Goal: Information Seeking & Learning: Learn about a topic

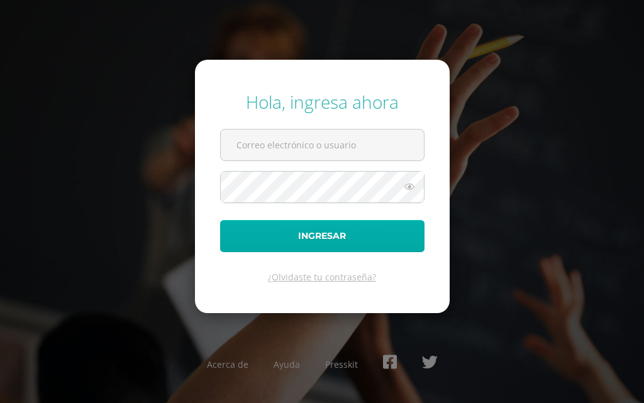
type input "[EMAIL_ADDRESS][DOMAIN_NAME]"
click at [311, 232] on button "Ingresar" at bounding box center [322, 236] width 204 height 32
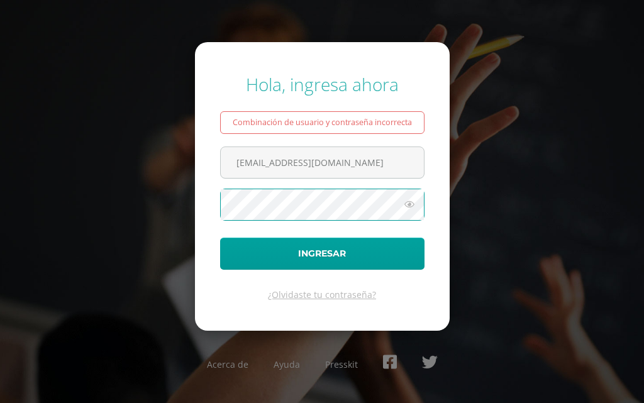
click at [175, 163] on div "Hola, ingresa ahora Combinación de usuario y contraseña incorrecta [EMAIL_ADDRE…" at bounding box center [322, 201] width 644 height 278
click at [220, 238] on button "Ingresar" at bounding box center [322, 254] width 204 height 32
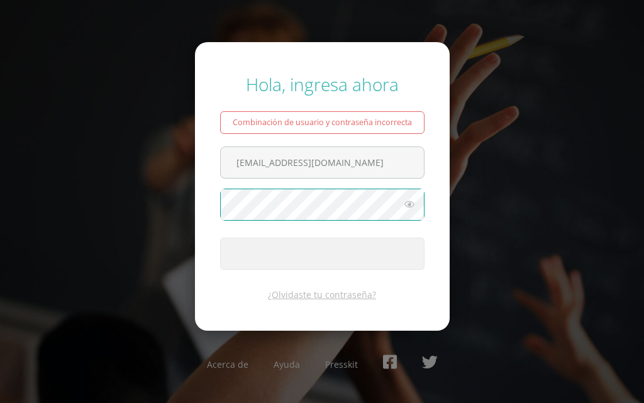
click at [236, 262] on span "submit" at bounding box center [322, 253] width 203 height 31
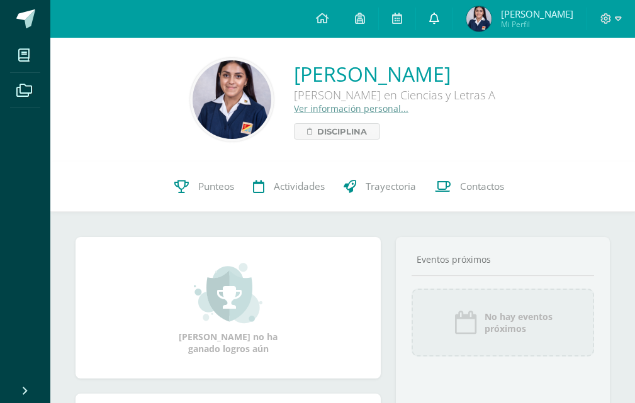
click at [428, 22] on link at bounding box center [434, 19] width 36 height 38
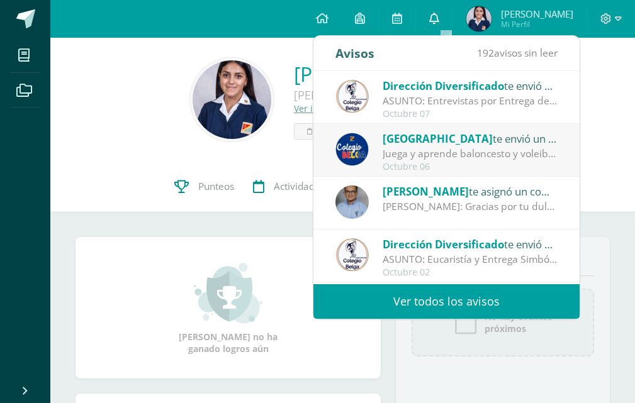
click at [439, 23] on link at bounding box center [434, 19] width 36 height 38
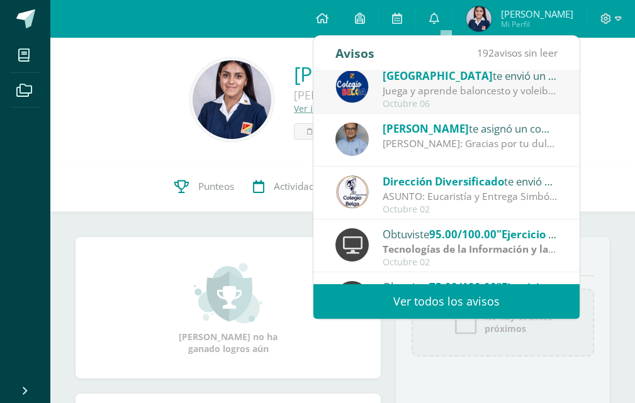
click at [530, 138] on div "Ximena: Gracias por tu dulzura y compromiso. Que la Sagrada Familia te guíe sie…" at bounding box center [469, 143] width 175 height 14
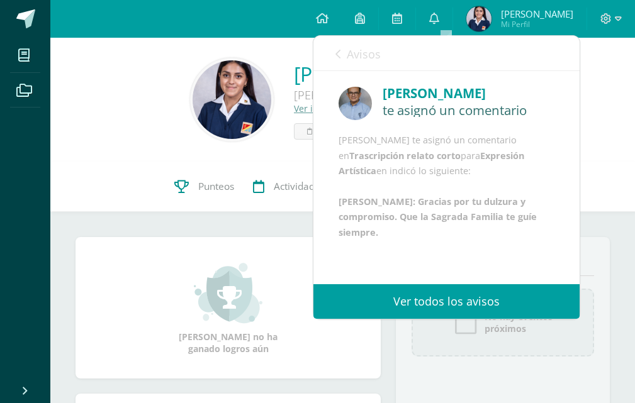
scroll to position [46, 0]
click at [336, 56] on icon at bounding box center [337, 54] width 5 height 10
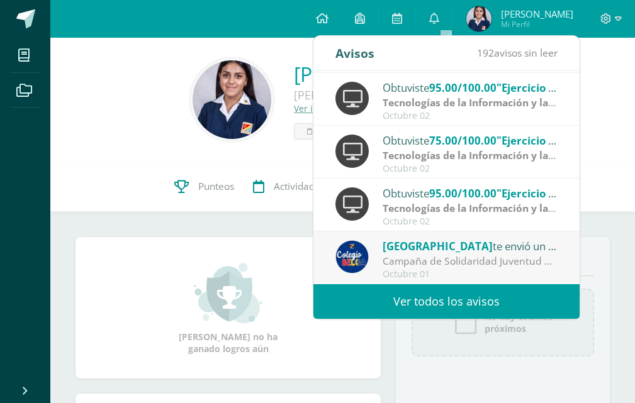
scroll to position [126, 0]
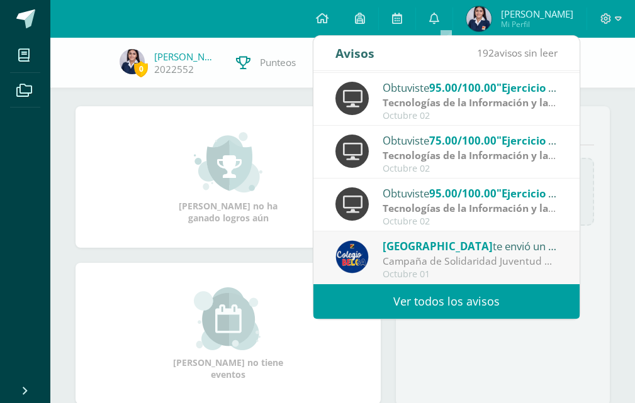
click at [526, 294] on link "Ver todos los avisos" at bounding box center [446, 301] width 266 height 35
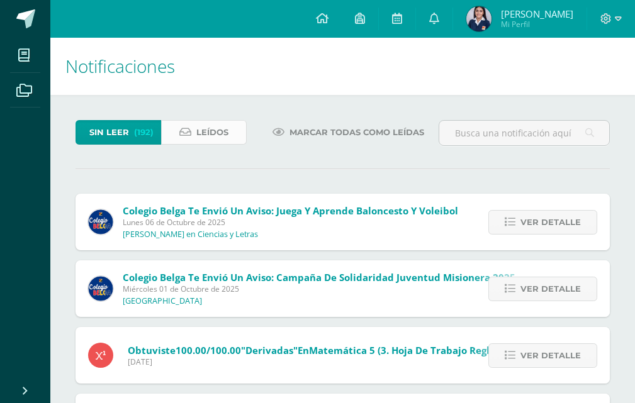
click at [220, 126] on span "Leídos" at bounding box center [212, 132] width 32 height 23
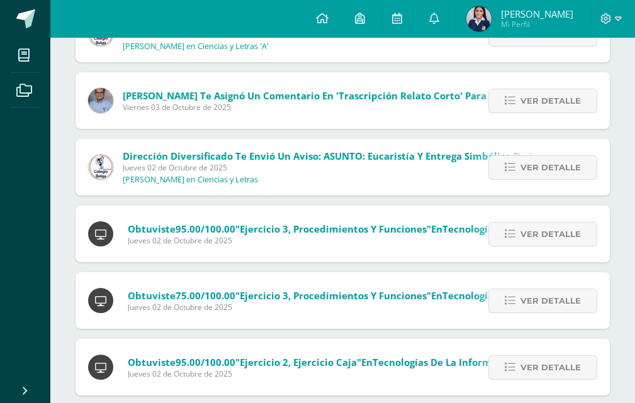
scroll to position [189, 0]
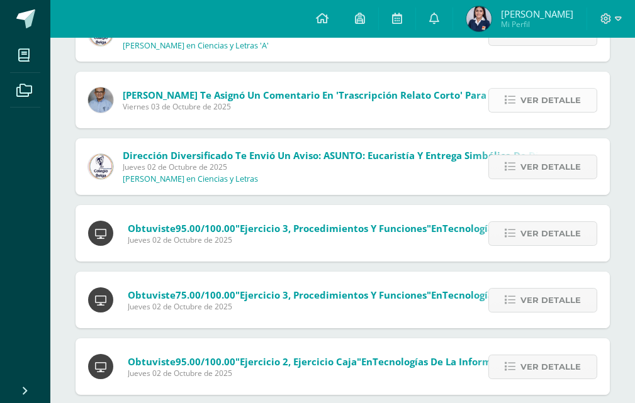
click at [549, 104] on span "Ver detalle" at bounding box center [550, 100] width 60 height 23
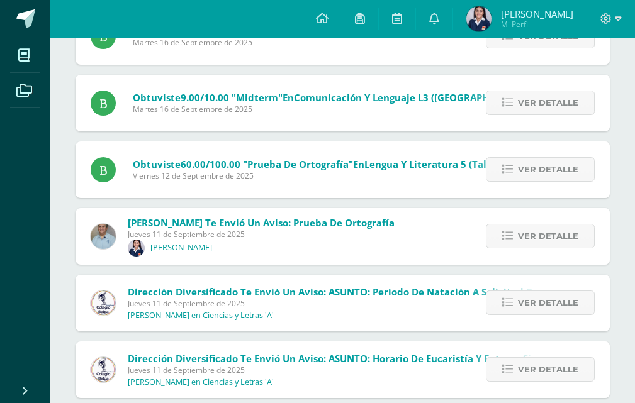
scroll to position [1596, 0]
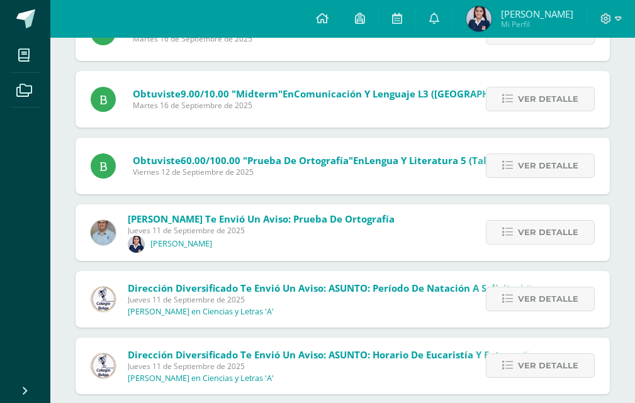
click at [525, 365] on div "Ver detalle" at bounding box center [538, 366] width 143 height 57
click at [526, 354] on span "Ver detalle" at bounding box center [548, 365] width 60 height 23
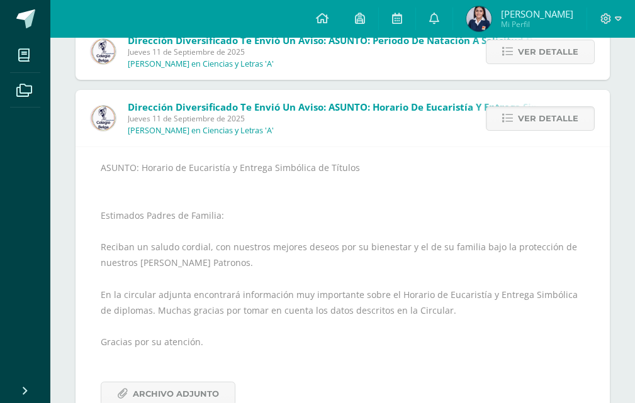
scroll to position [1854, 0]
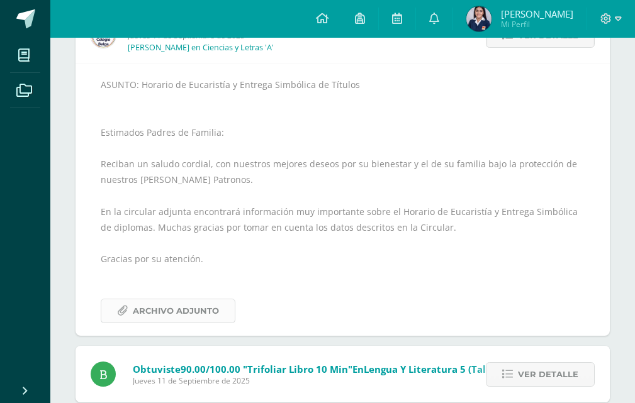
click at [192, 317] on span "Archivo Adjunto" at bounding box center [176, 310] width 86 height 23
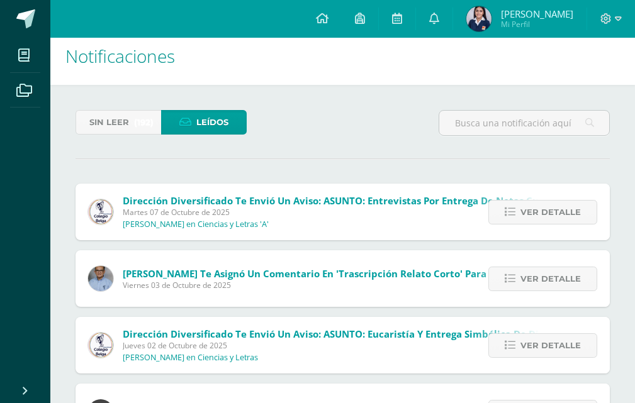
scroll to position [0, 0]
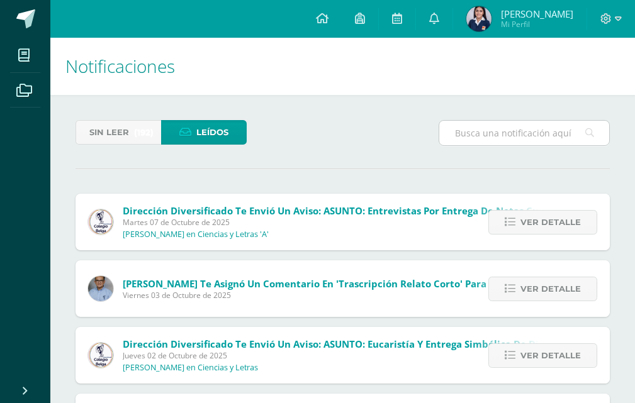
click at [459, 133] on input "text" at bounding box center [524, 133] width 170 height 25
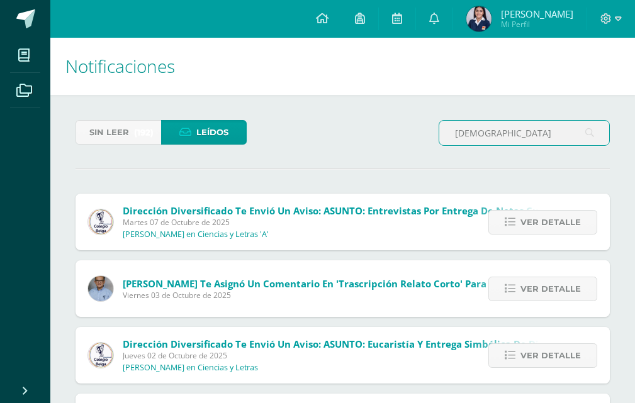
type input "[DEMOGRAPHIC_DATA]"
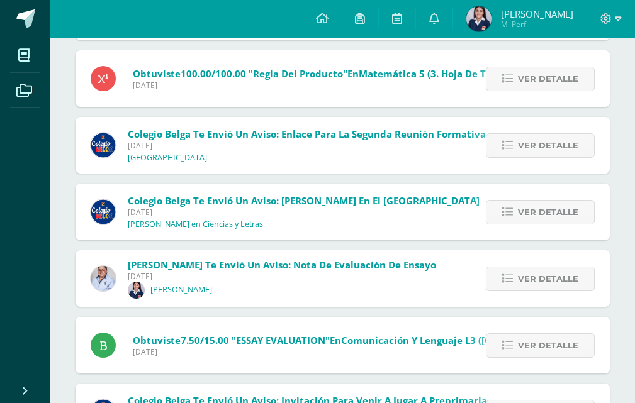
scroll to position [4893, 0]
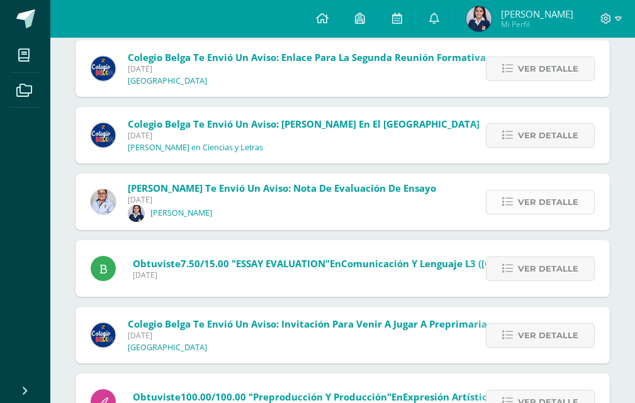
click at [560, 192] on span "Ver detalle" at bounding box center [548, 202] width 60 height 23
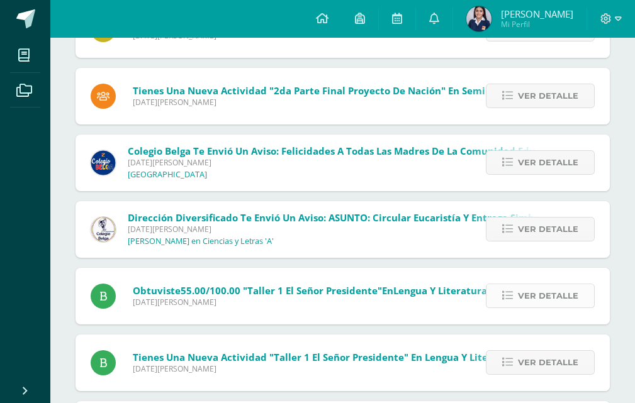
scroll to position [7722, 0]
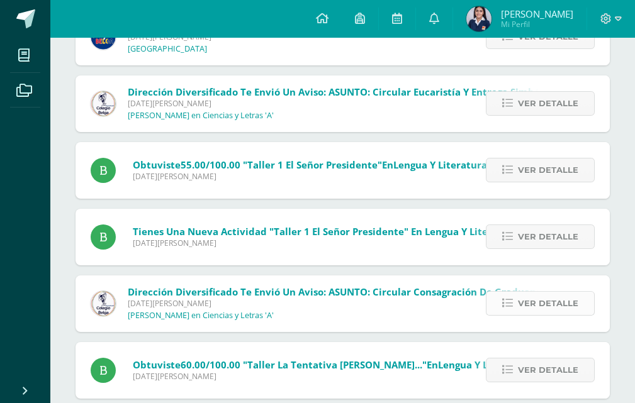
click at [510, 298] on icon at bounding box center [507, 303] width 11 height 11
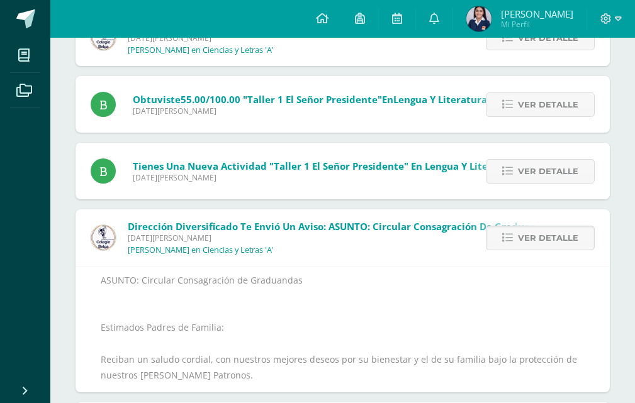
scroll to position [7602, 0]
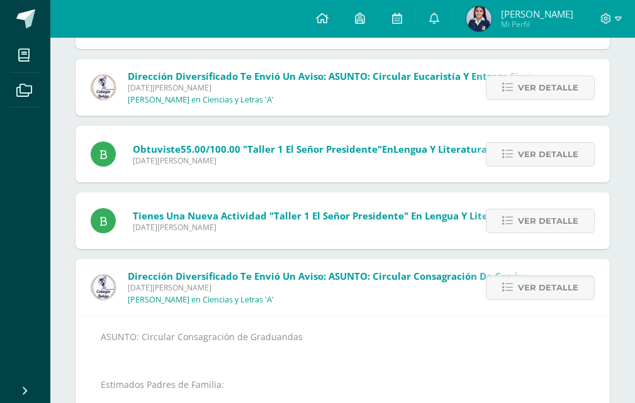
click at [513, 102] on div "Ver detalle" at bounding box center [538, 87] width 143 height 57
click at [514, 94] on link "Ver detalle" at bounding box center [540, 87] width 109 height 25
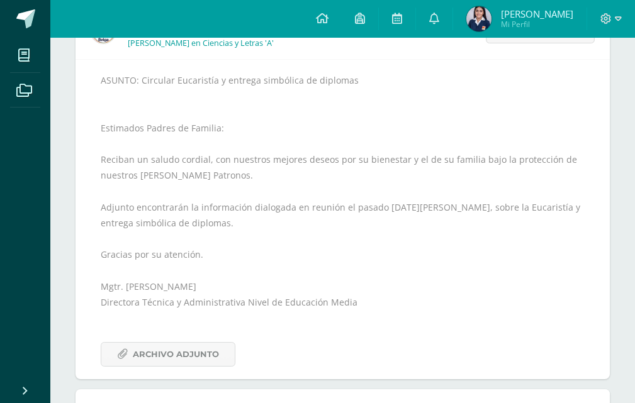
scroll to position [7727, 0]
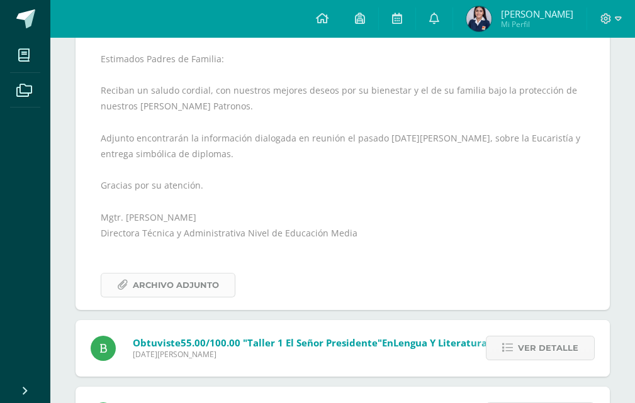
click at [194, 291] on span "Archivo Adjunto" at bounding box center [176, 285] width 86 height 23
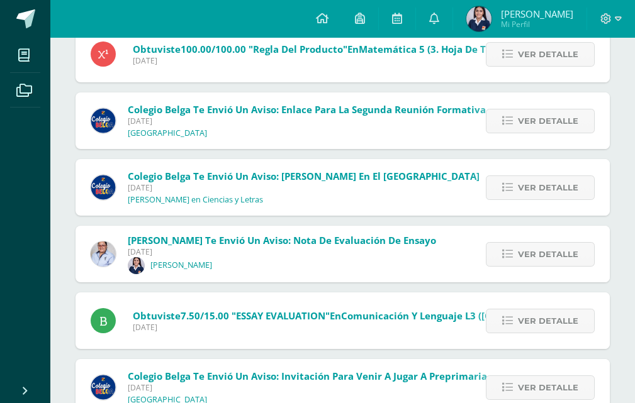
scroll to position [4520, 0]
